Goal: Download file/media

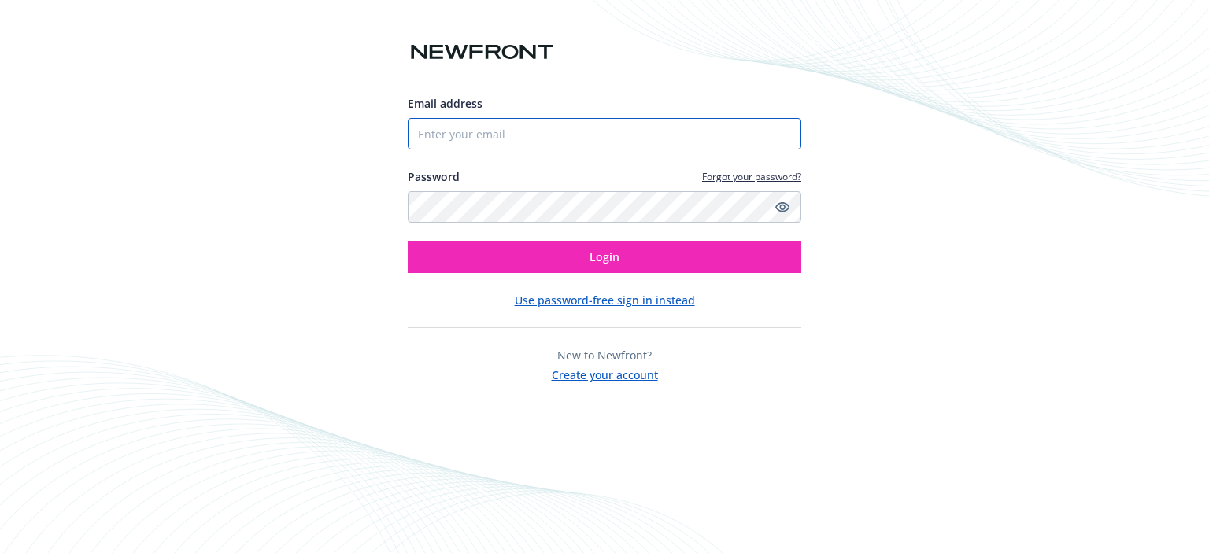
click at [461, 130] on input "Email address" at bounding box center [605, 133] width 394 height 31
type input "[EMAIL_ADDRESS][DOMAIN_NAME]"
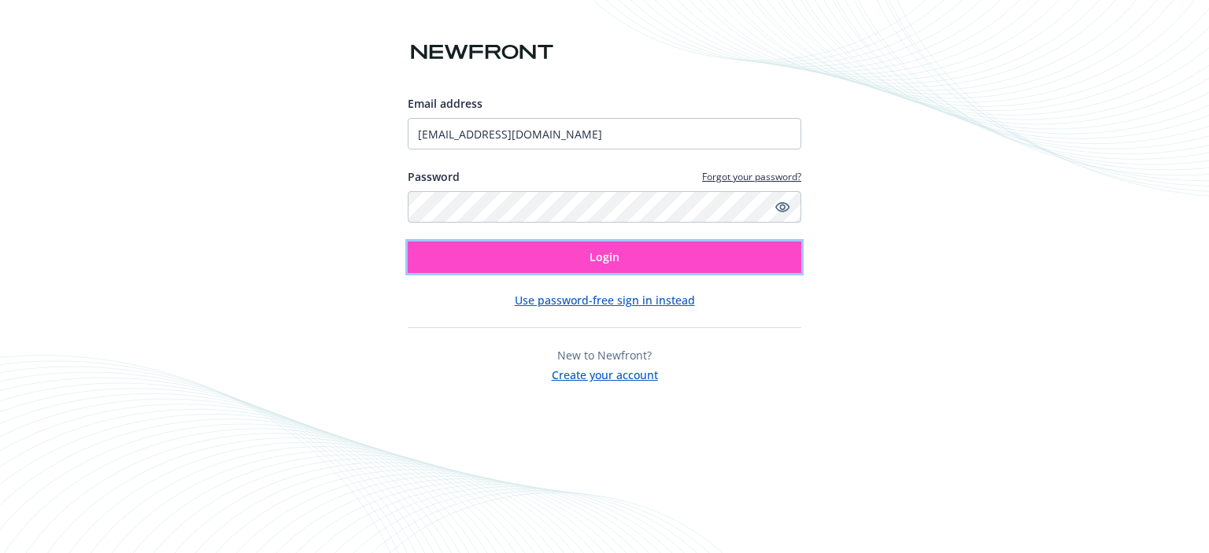
click at [527, 254] on button "Login" at bounding box center [605, 257] width 394 height 31
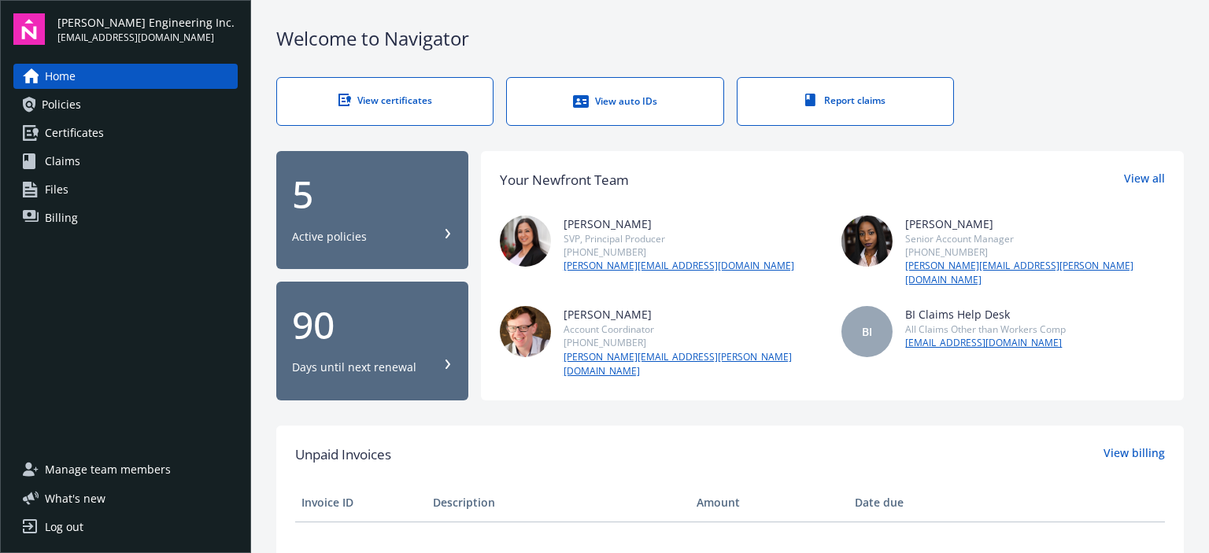
click at [381, 89] on link "View certificates" at bounding box center [384, 101] width 217 height 49
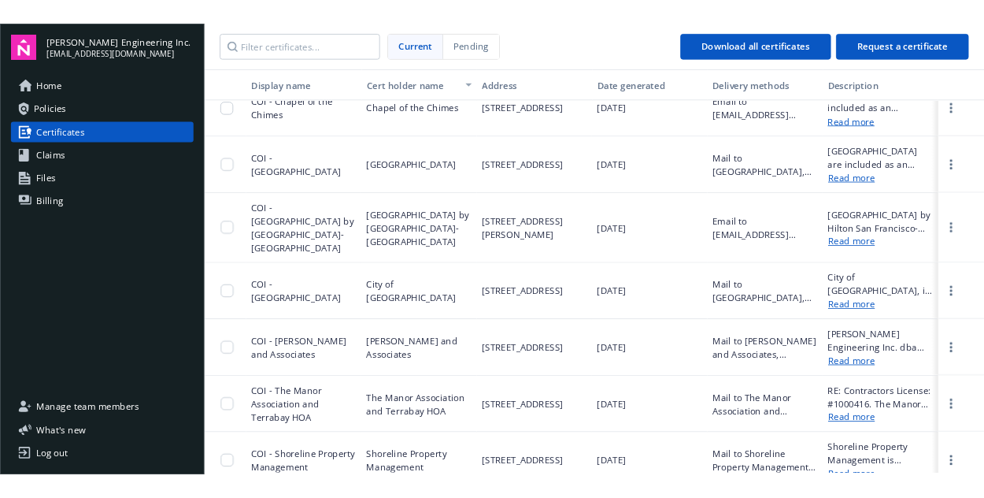
scroll to position [1420, 0]
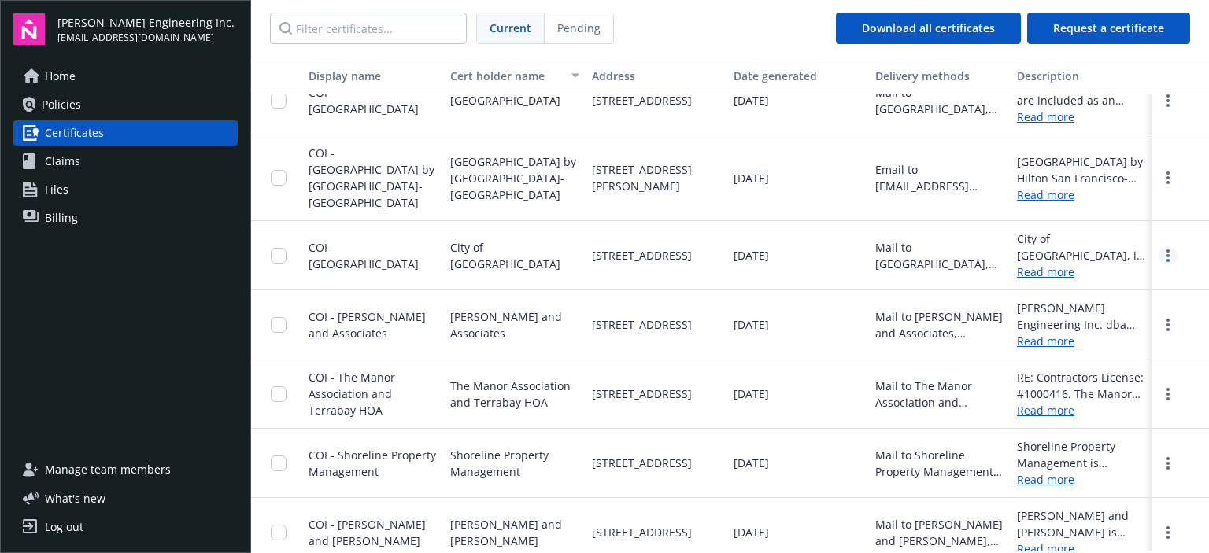
click at [1167, 250] on icon "more" at bounding box center [1168, 256] width 3 height 13
click at [1140, 272] on link "Download" at bounding box center [1126, 287] width 103 height 31
